Goal: Task Accomplishment & Management: Use online tool/utility

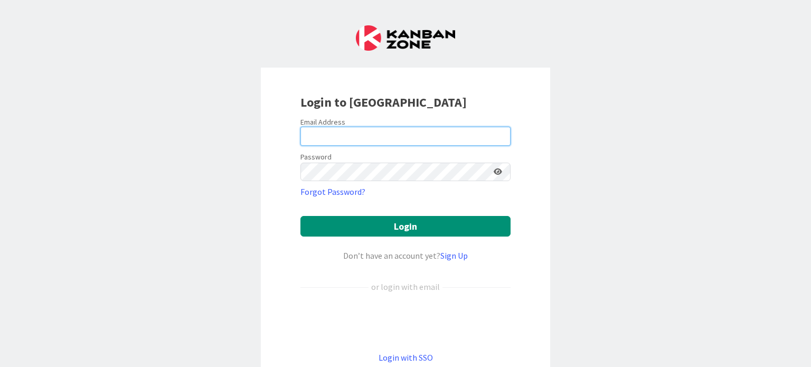
click at [350, 141] on input "email" at bounding box center [405, 136] width 210 height 19
type input "[PERSON_NAME][EMAIL_ADDRESS][PERSON_NAME][DOMAIN_NAME][PERSON_NAME]"
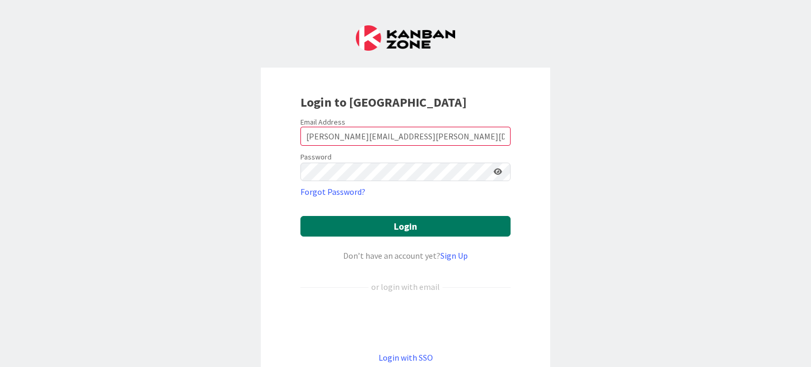
click at [361, 230] on button "Login" at bounding box center [405, 226] width 210 height 21
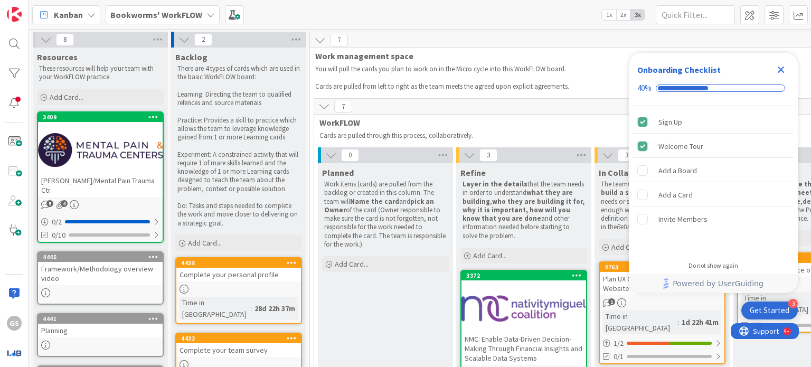
click at [778, 70] on icon "Close Checklist" at bounding box center [780, 69] width 13 height 13
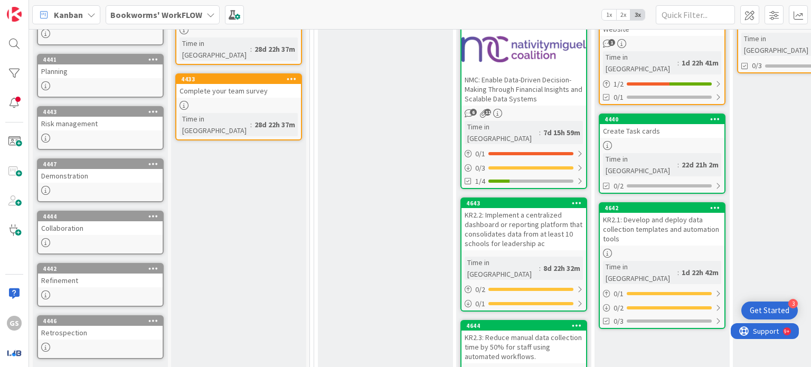
scroll to position [260, 0]
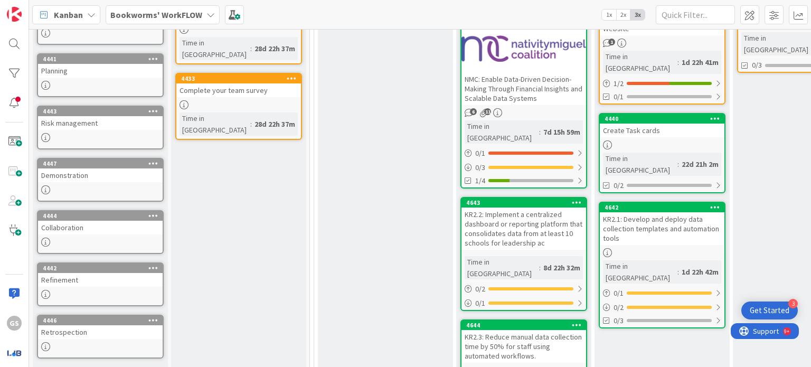
click at [650, 212] on div "KR2.1: Develop and deploy data collection templates and automation tools" at bounding box center [662, 228] width 125 height 33
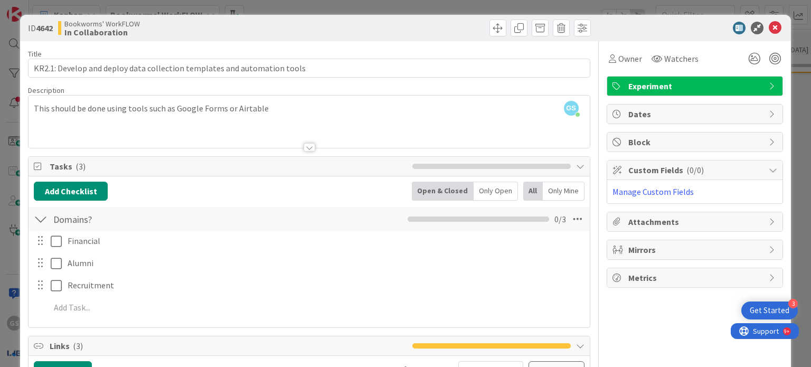
click at [763, 80] on div "Experiment" at bounding box center [694, 86] width 175 height 19
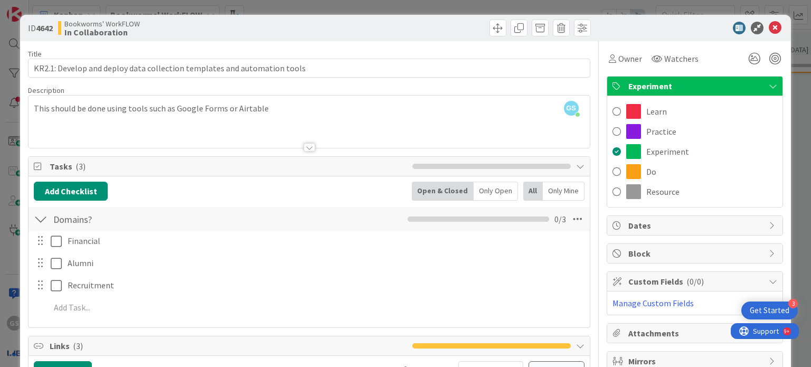
click at [703, 87] on span "Experiment" at bounding box center [695, 86] width 135 height 13
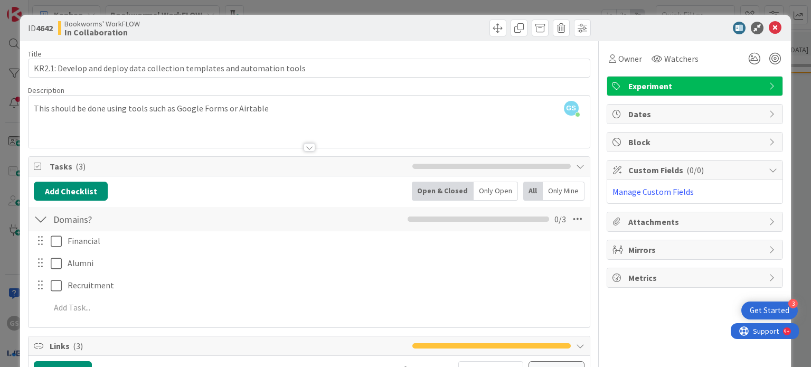
click at [669, 221] on span "Attachments" at bounding box center [695, 221] width 135 height 13
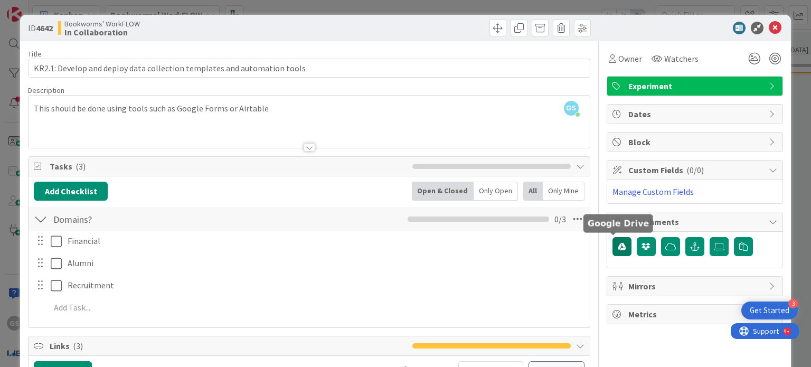
click at [617, 243] on icon "button" at bounding box center [621, 246] width 8 height 8
click at [659, 281] on span "Mirrors" at bounding box center [695, 286] width 135 height 13
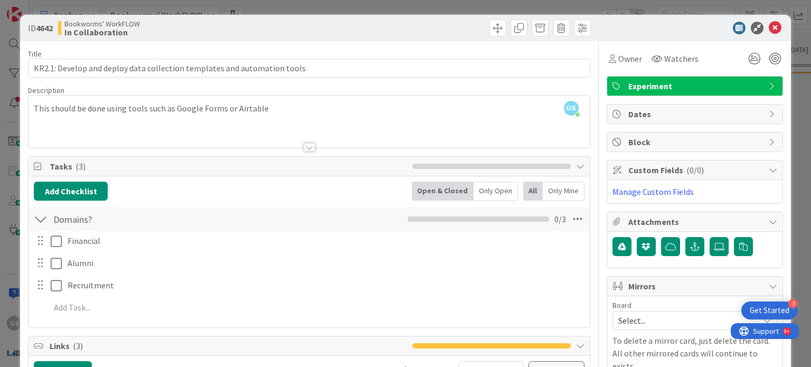
scroll to position [164, 0]
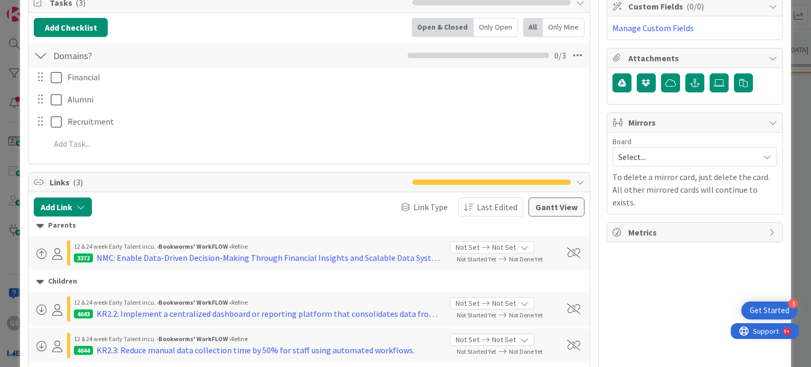
click at [656, 226] on span "Metrics" at bounding box center [695, 232] width 135 height 13
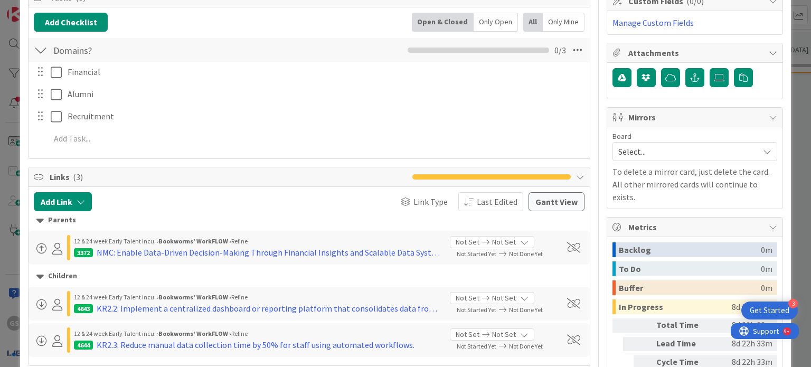
scroll to position [165, 0]
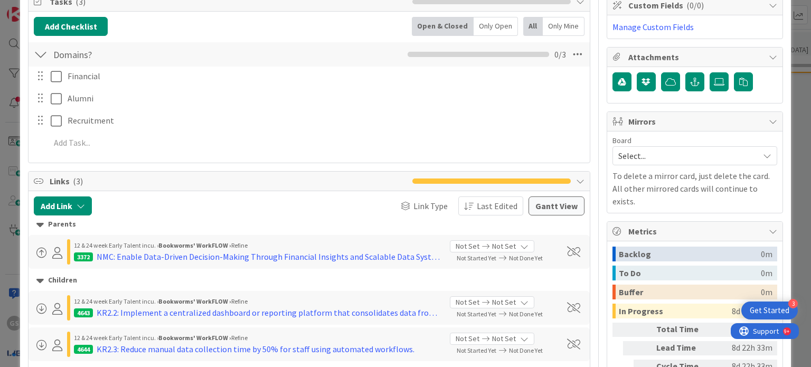
click at [768, 227] on icon at bounding box center [772, 231] width 8 height 8
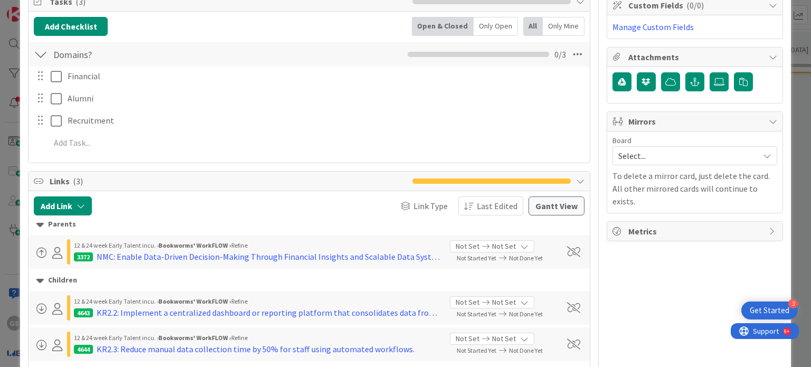
click at [768, 119] on icon at bounding box center [772, 121] width 8 height 8
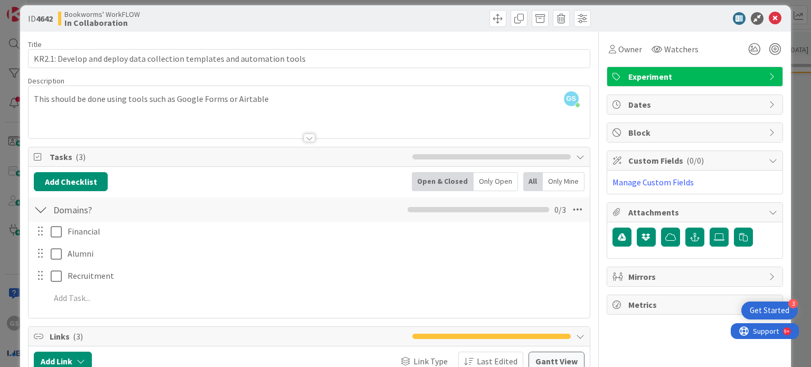
scroll to position [8, 0]
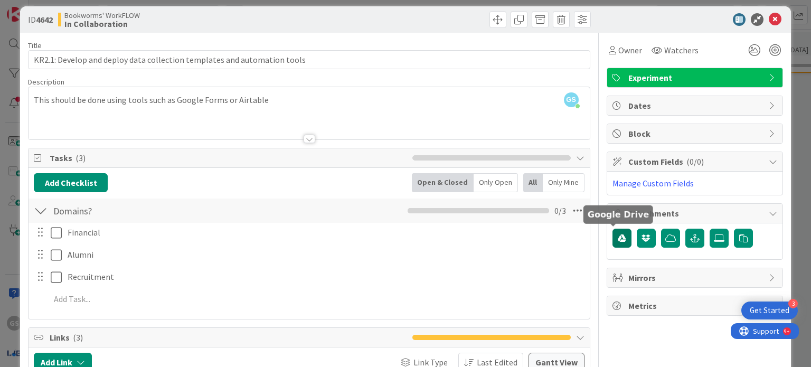
click at [617, 235] on icon "button" at bounding box center [621, 238] width 8 height 8
click at [612, 231] on button "button" at bounding box center [621, 238] width 19 height 19
